Goal: Navigation & Orientation: Understand site structure

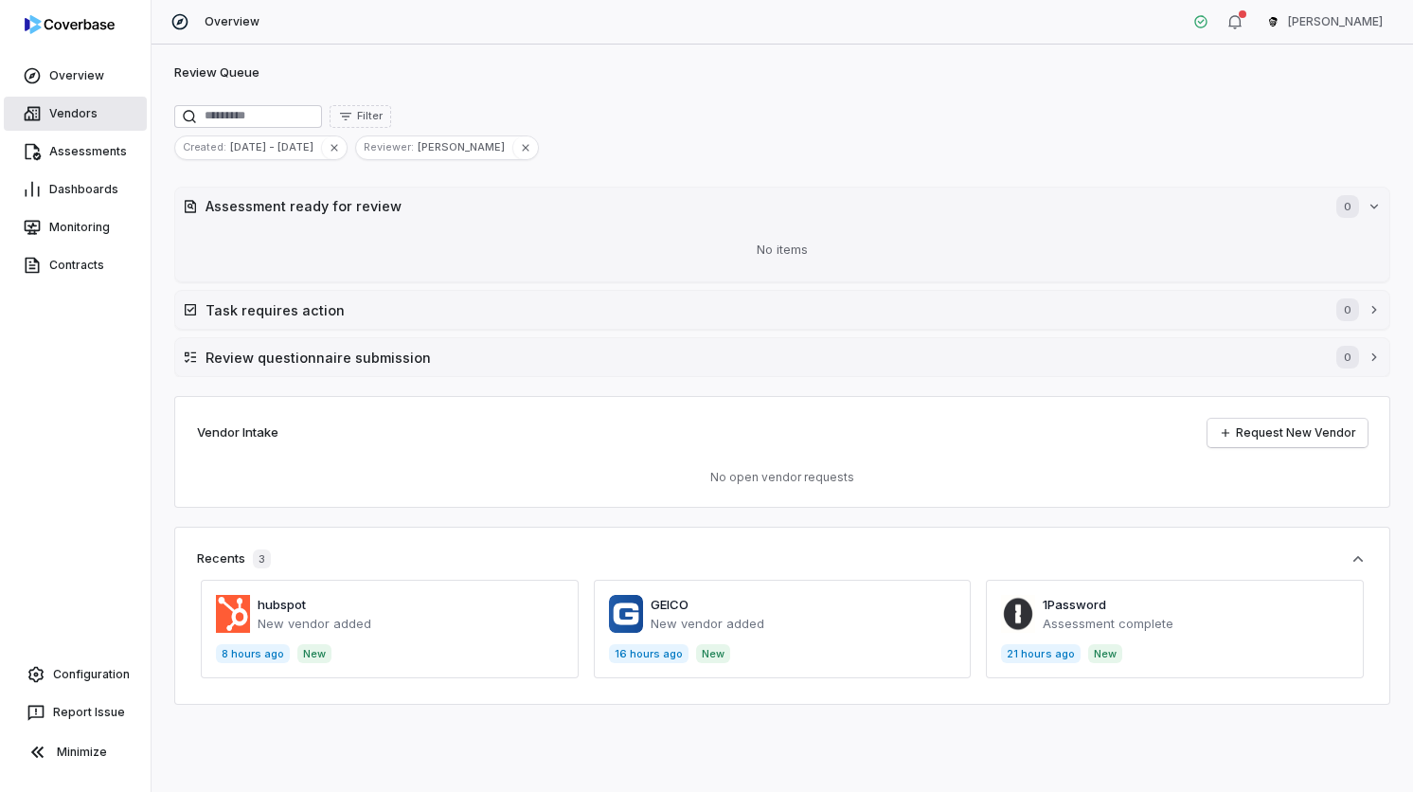
click at [127, 114] on link "Vendors" at bounding box center [75, 114] width 143 height 34
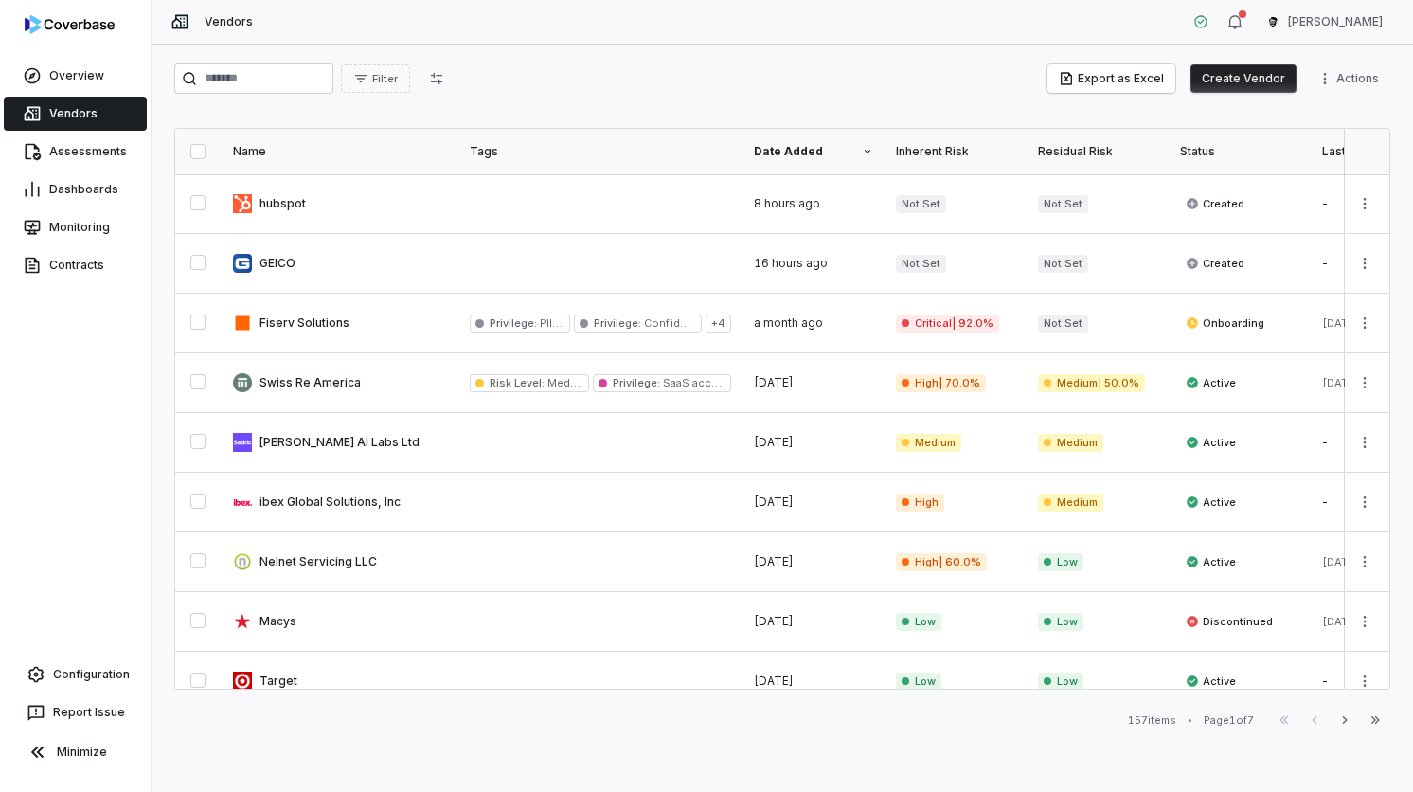
click at [1273, 79] on button "Create Vendor" at bounding box center [1243, 78] width 106 height 28
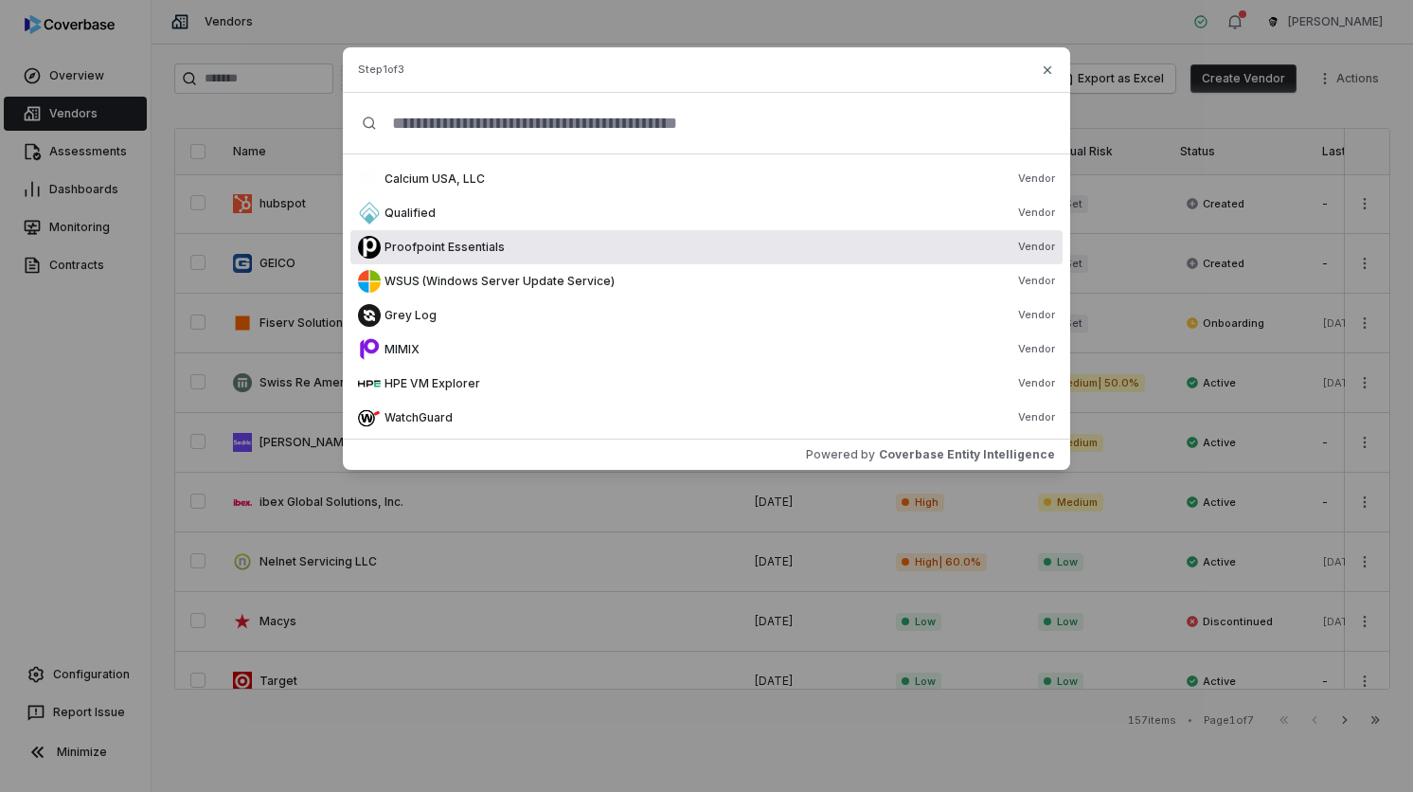
click at [524, 240] on div "Proofpoint Essentials Vendor" at bounding box center [720, 247] width 671 height 15
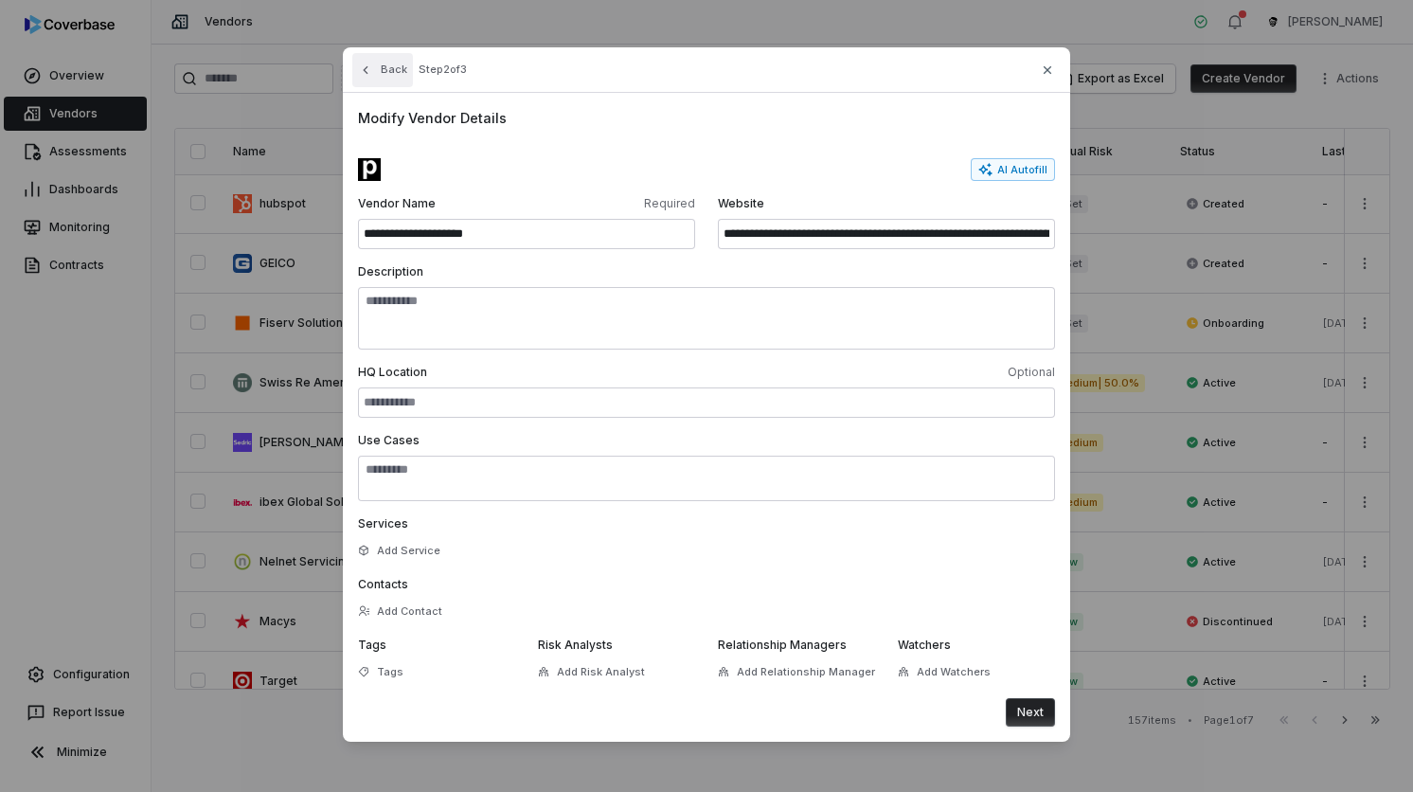
click at [375, 64] on button "Back" at bounding box center [382, 70] width 61 height 34
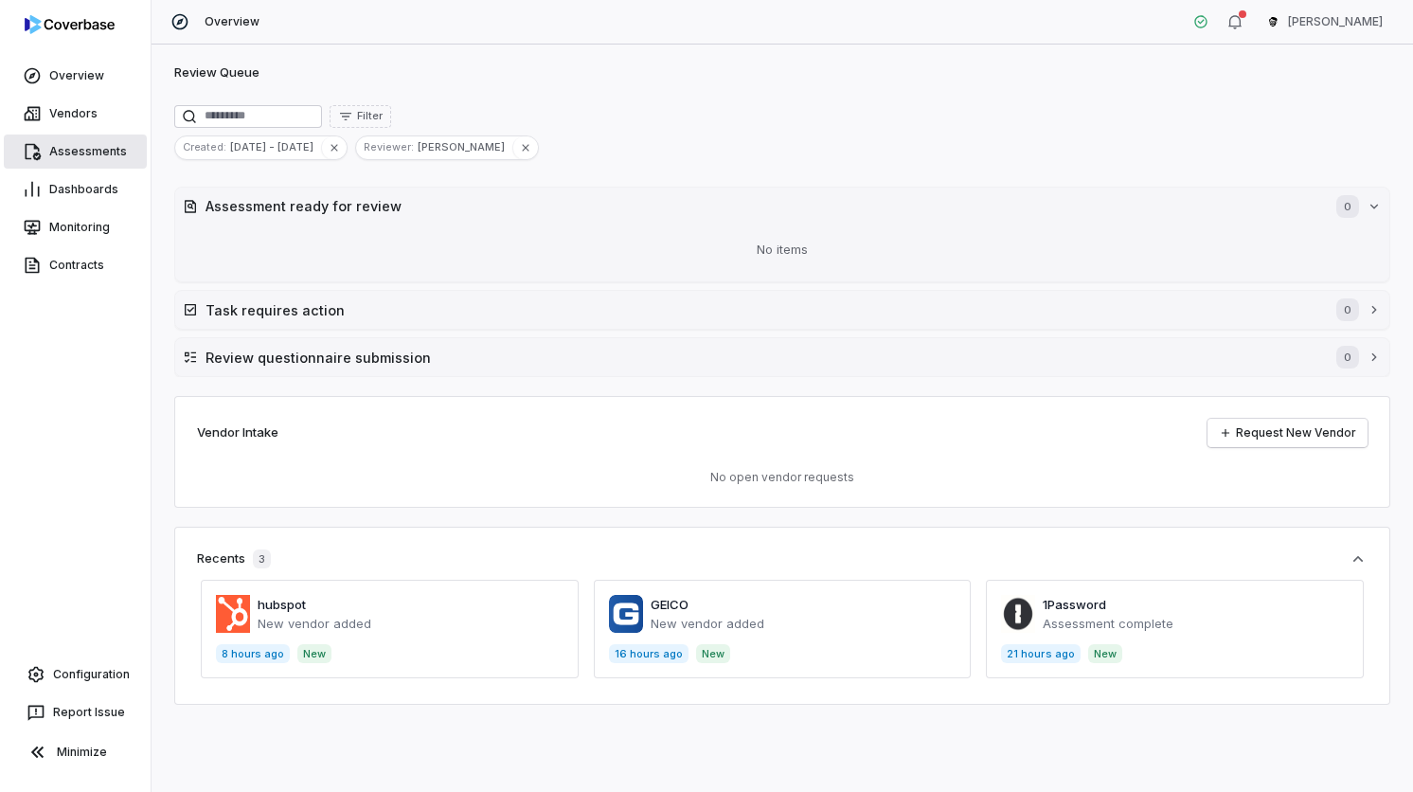
click at [111, 153] on link "Assessments" at bounding box center [75, 151] width 143 height 34
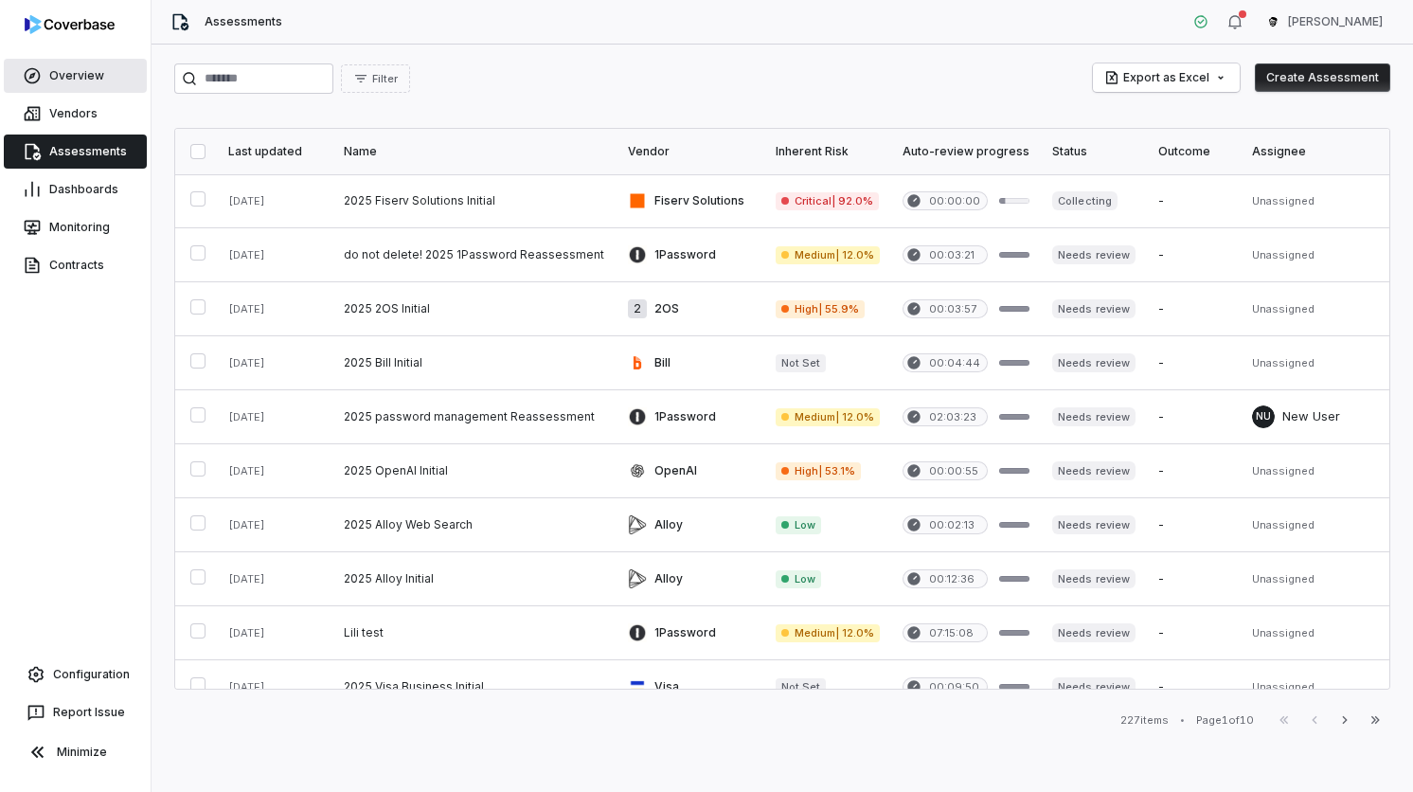
click at [61, 90] on link "Overview" at bounding box center [75, 76] width 143 height 34
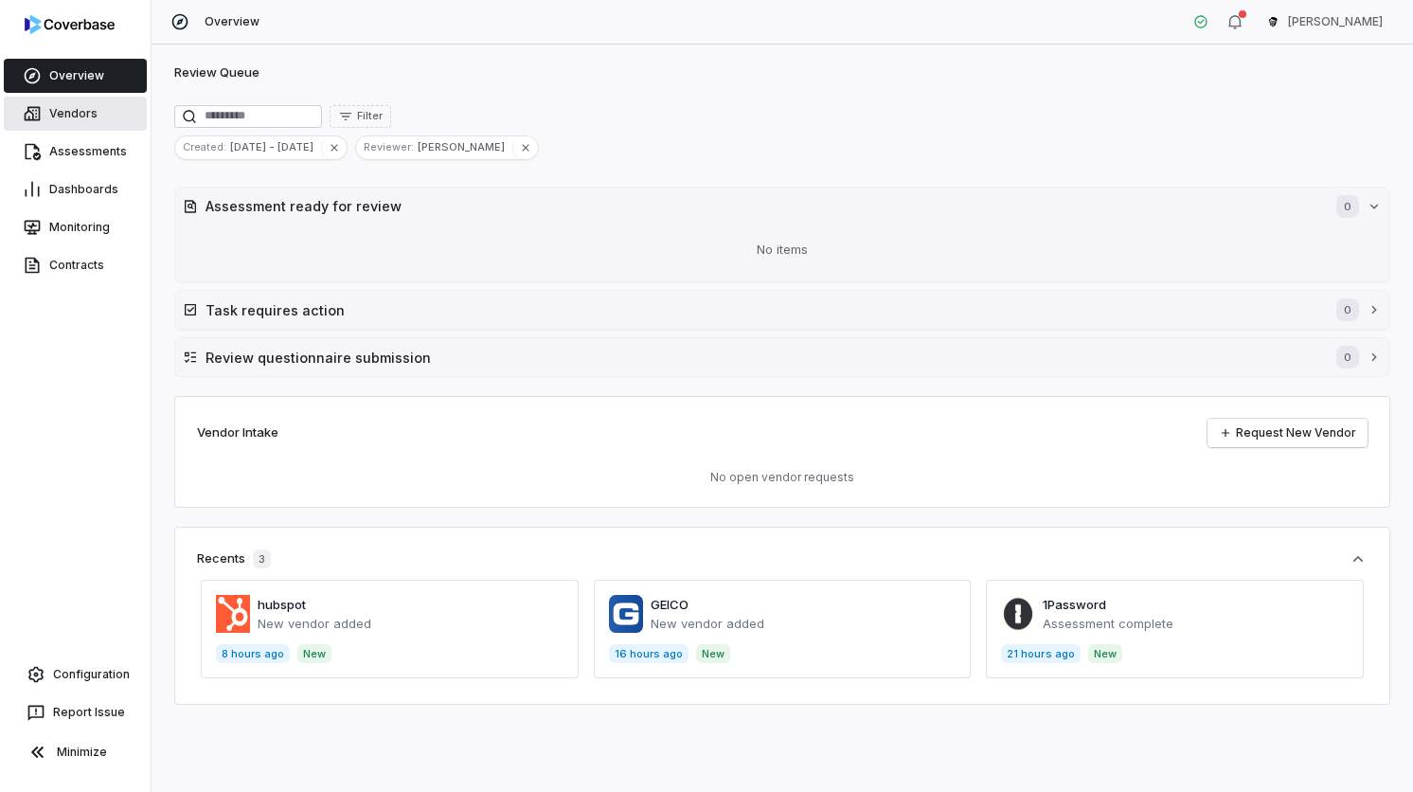
click at [65, 116] on link "Vendors" at bounding box center [75, 114] width 143 height 34
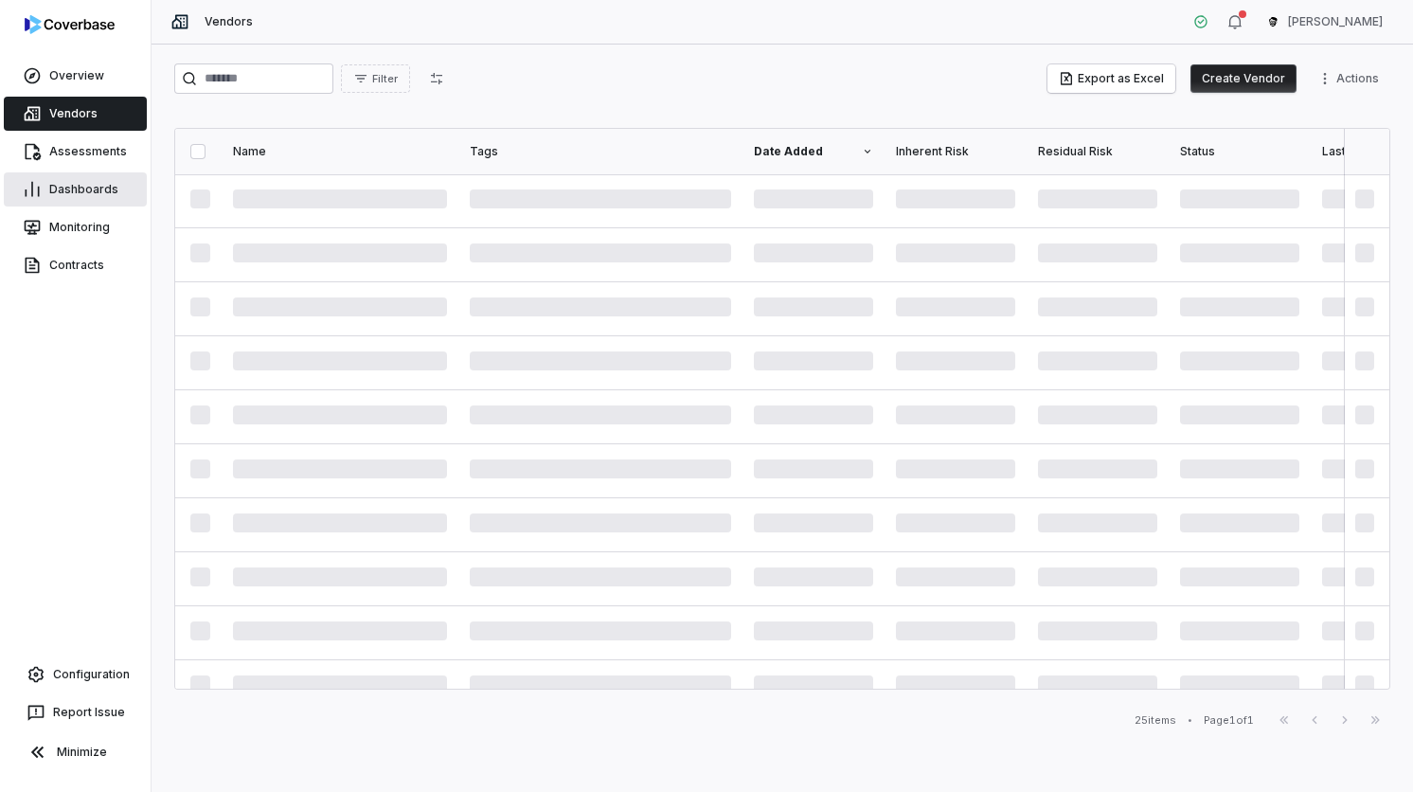
click at [82, 193] on link "Dashboards" at bounding box center [75, 189] width 143 height 34
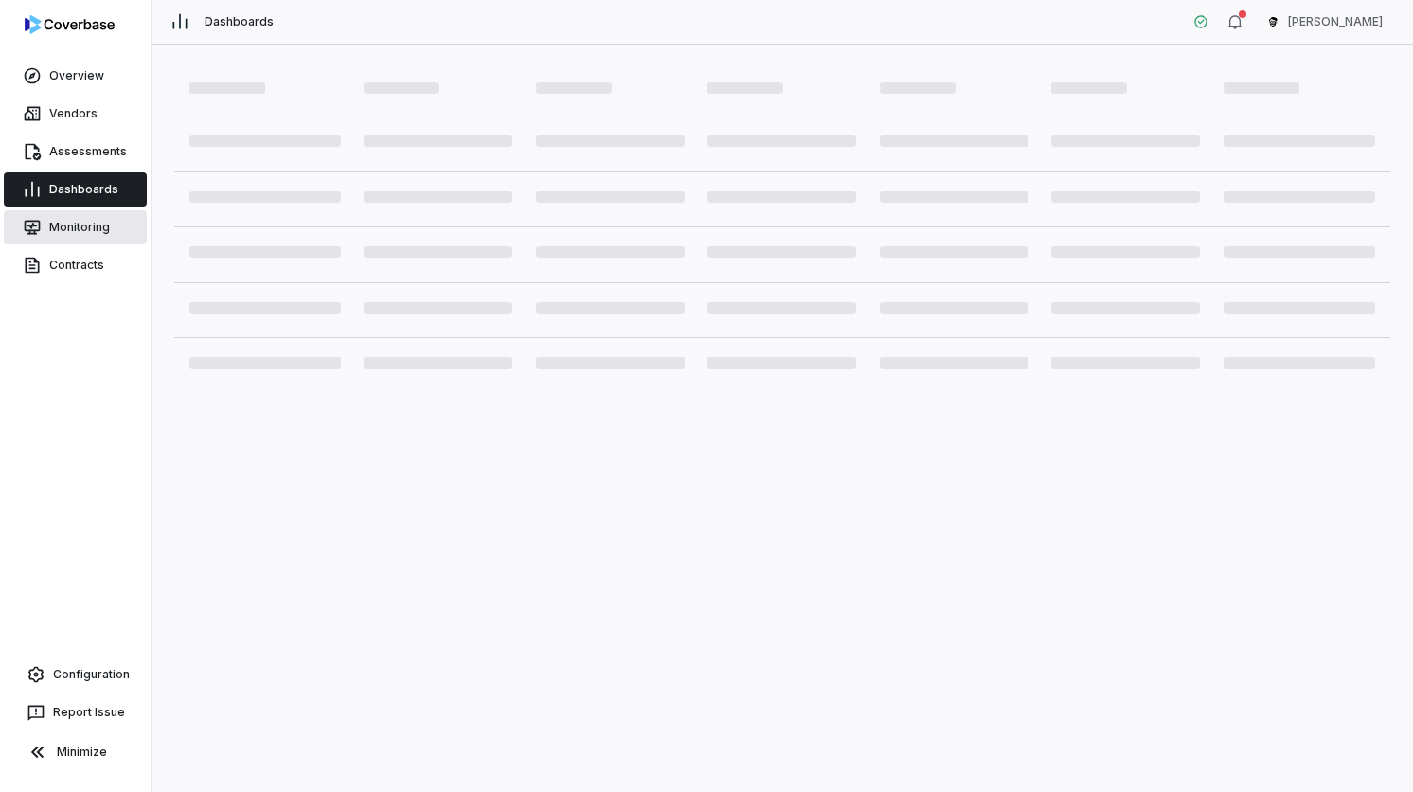
click at [93, 242] on link "Monitoring" at bounding box center [75, 227] width 143 height 34
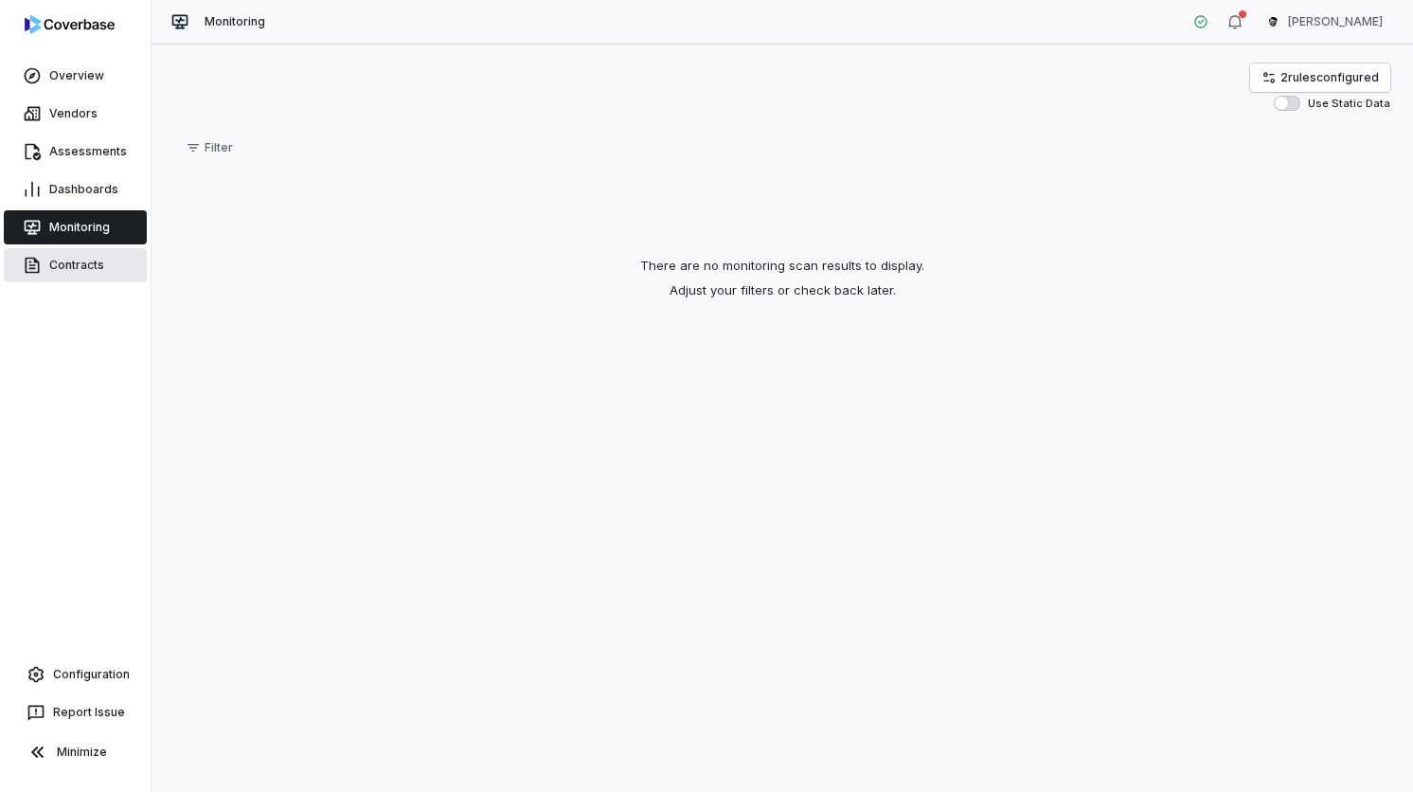
click at [97, 269] on link "Contracts" at bounding box center [75, 265] width 143 height 34
